Goal: Task Accomplishment & Management: Manage account settings

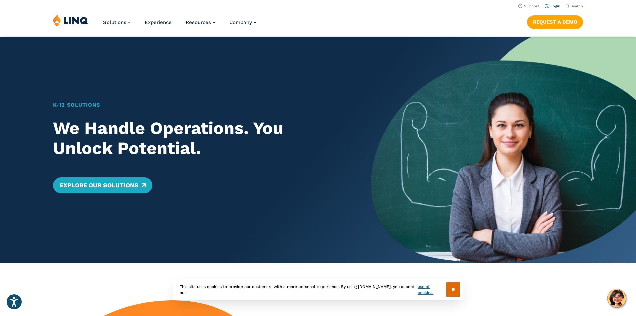
click at [549, 3] on li "Login" at bounding box center [553, 5] width 16 height 7
click at [550, 6] on link "Login" at bounding box center [553, 6] width 16 height 4
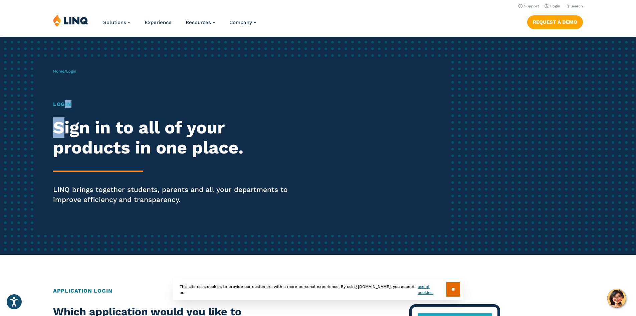
drag, startPoint x: 63, startPoint y: 109, endPoint x: 63, endPoint y: 100, distance: 8.4
click at [63, 100] on div "Login Sign in to all of your products in one place. LINQ brings together studen…" at bounding box center [175, 161] width 245 height 123
